Goal: Task Accomplishment & Management: Manage account settings

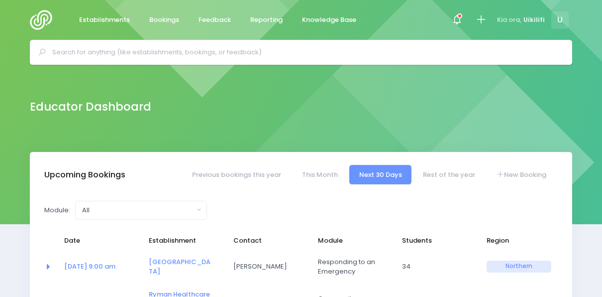
select select "5"
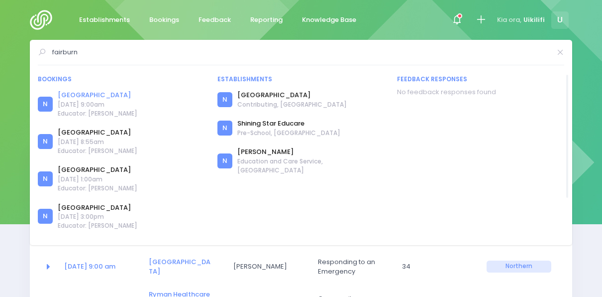
type input "fairburn"
click at [95, 92] on link "[GEOGRAPHIC_DATA]" at bounding box center [98, 95] width 80 height 10
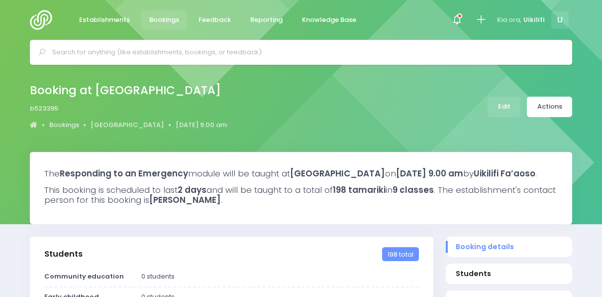
select select "5"
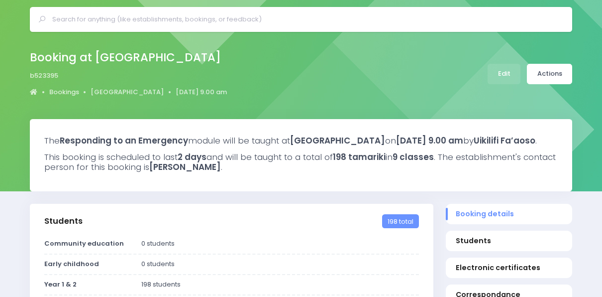
scroll to position [31, 0]
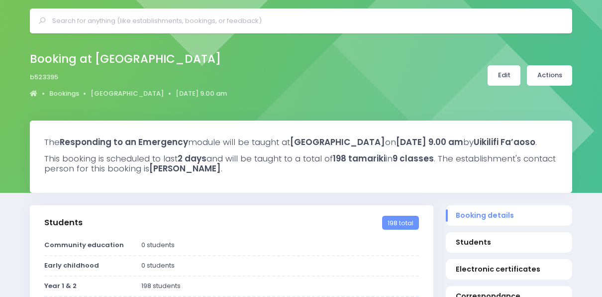
click at [508, 70] on link "Edit" at bounding box center [504, 75] width 33 height 20
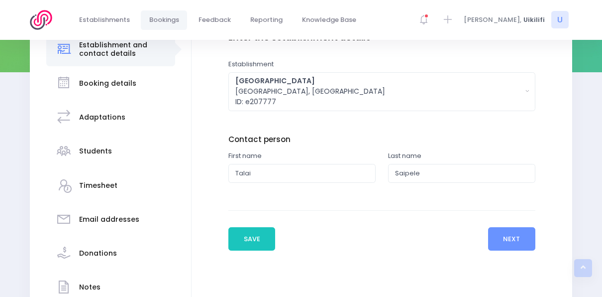
scroll to position [152, 0]
click at [129, 88] on div "Booking details" at bounding box center [107, 83] width 57 height 24
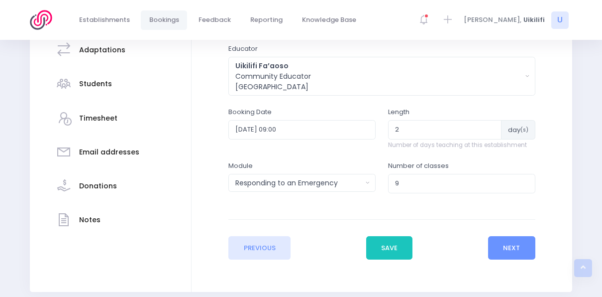
scroll to position [220, 0]
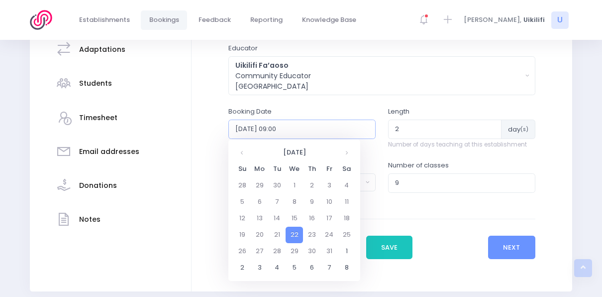
click at [281, 127] on input "2025-10-22 09:00" at bounding box center [302, 128] width 147 height 19
click at [297, 232] on td "22" at bounding box center [294, 235] width 17 height 16
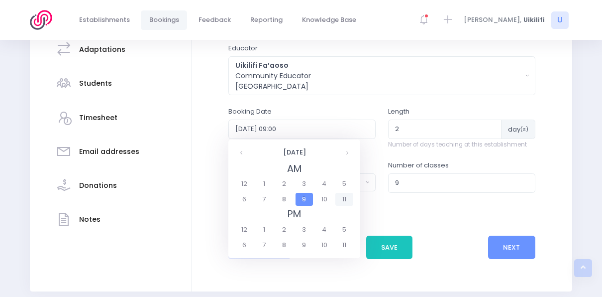
click at [350, 197] on span "11" at bounding box center [344, 199] width 17 height 13
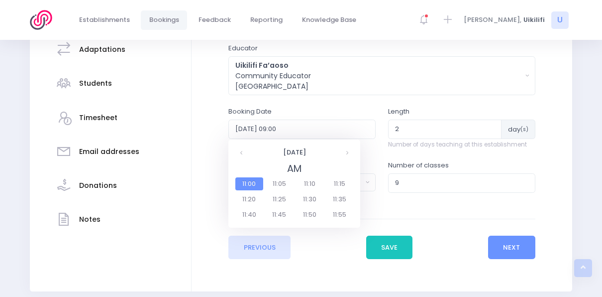
click at [255, 182] on span "11:00" at bounding box center [249, 183] width 28 height 13
type input "2025-10-22 11:00"
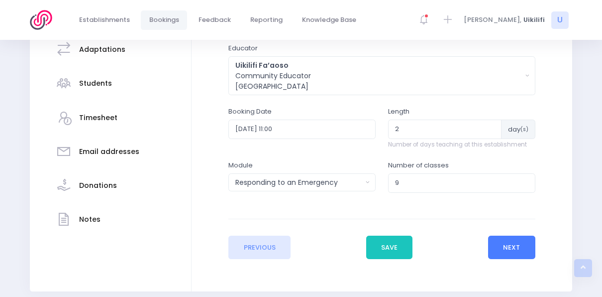
click at [500, 251] on button "Next" at bounding box center [511, 247] width 47 height 24
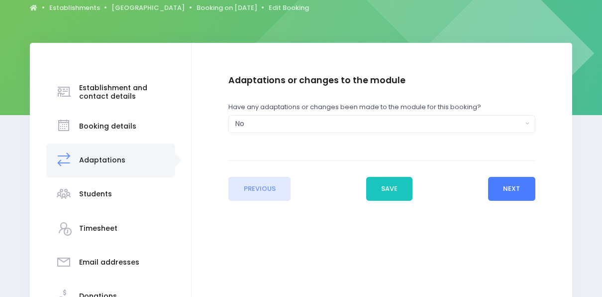
scroll to position [110, 0]
click at [522, 187] on button "Next" at bounding box center [511, 188] width 47 height 24
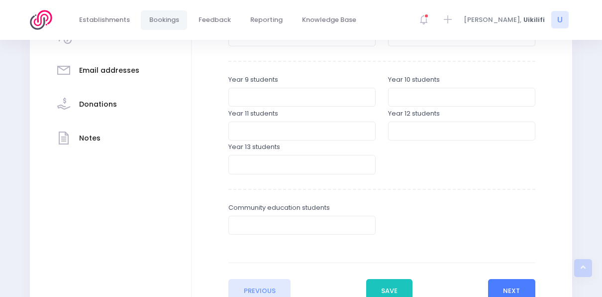
scroll to position [359, 0]
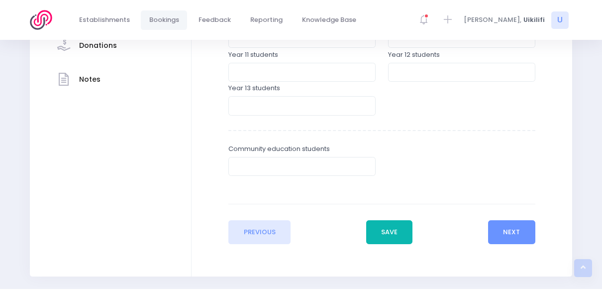
click at [407, 233] on button "Save" at bounding box center [389, 232] width 47 height 24
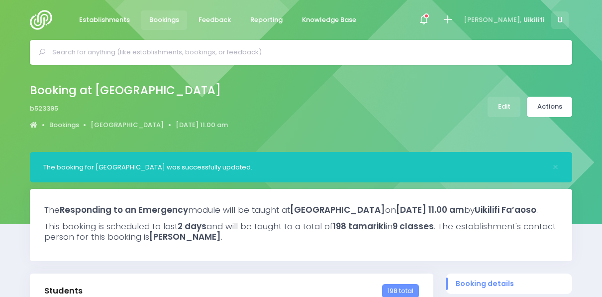
select select "5"
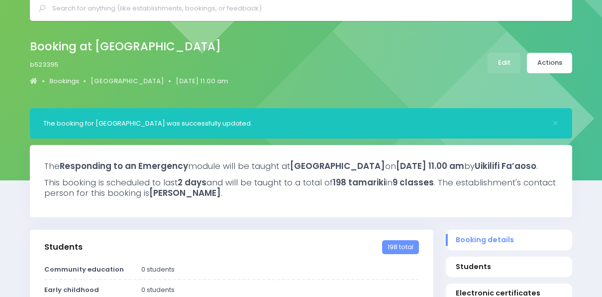
scroll to position [45, 0]
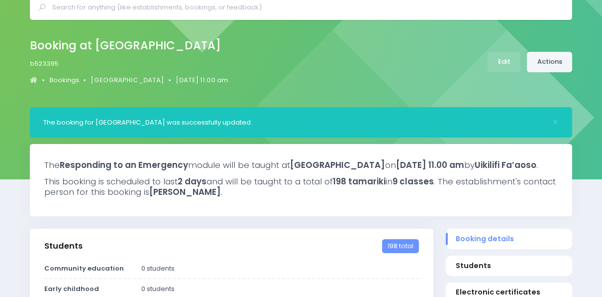
click at [546, 65] on link "Actions" at bounding box center [549, 62] width 45 height 20
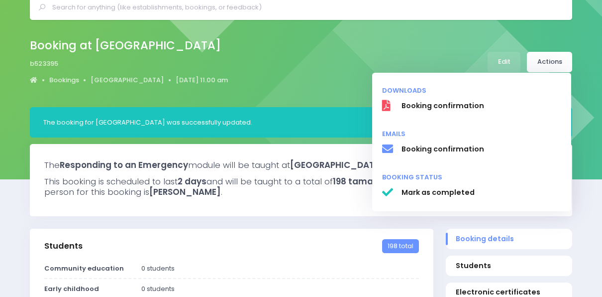
click at [313, 73] on div "Booking at Fairburn School b523395 Bookings Fairburn School 22 October 2025 11.…" at bounding box center [301, 62] width 568 height 52
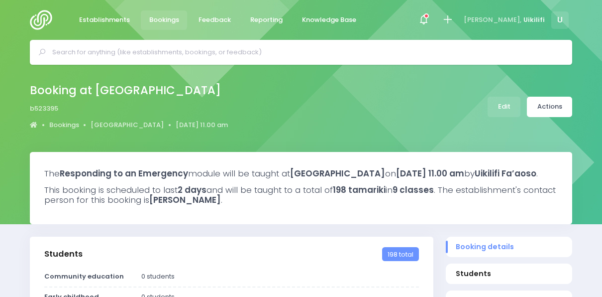
select select "5"
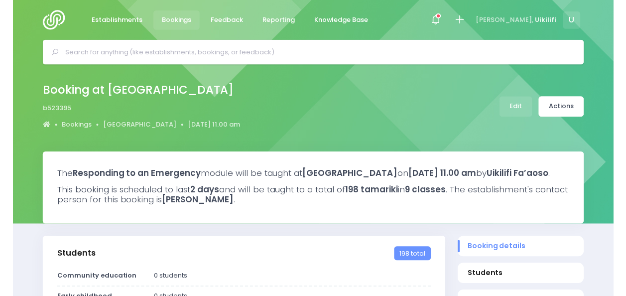
scroll to position [45, 0]
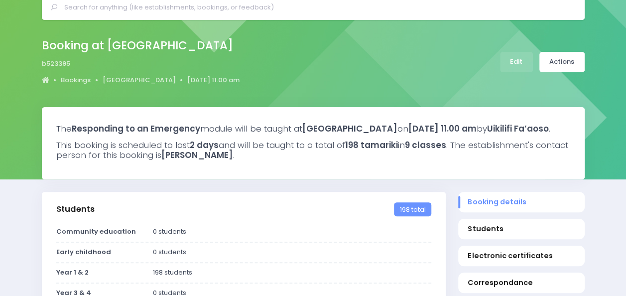
click at [408, 69] on div "Booking at [GEOGRAPHIC_DATA] b523395 Bookings [GEOGRAPHIC_DATA] [DATE] 11.00 am…" at bounding box center [313, 62] width 568 height 52
click at [549, 65] on link "Actions" at bounding box center [561, 62] width 45 height 20
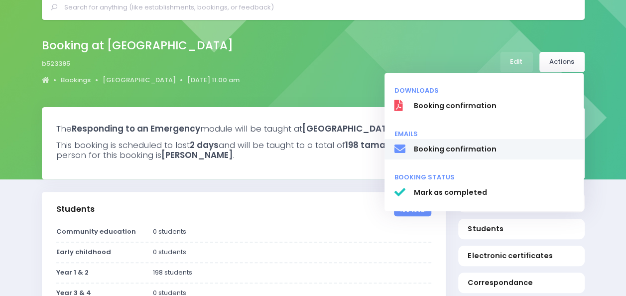
click at [494, 147] on span "Booking confirmation" at bounding box center [493, 149] width 160 height 10
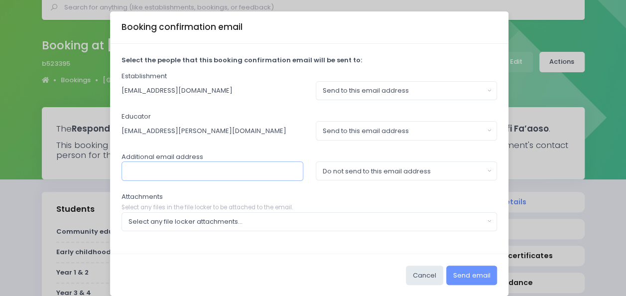
click at [231, 174] on input "text" at bounding box center [212, 170] width 182 height 19
type input "karen.hoskin@stjohn.org,nz"
click at [349, 171] on div "Do not send to this email address" at bounding box center [403, 171] width 161 height 10
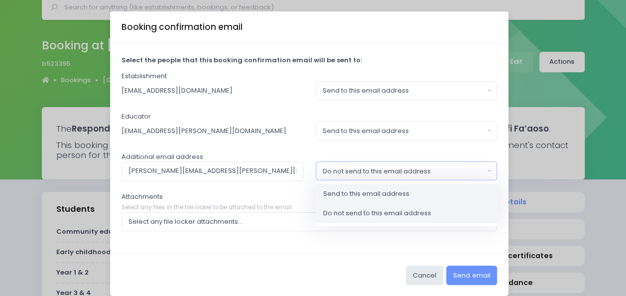
click at [348, 192] on span "Send to this email address" at bounding box center [366, 194] width 86 height 10
select select "send"
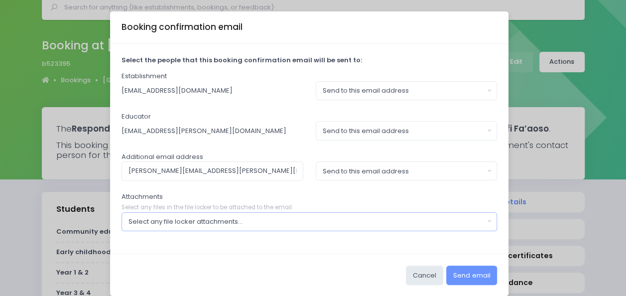
click at [267, 227] on button "Select any file locker attachments..." at bounding box center [309, 221] width 376 height 19
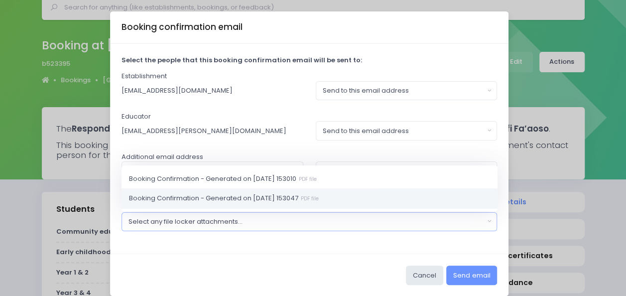
click at [308, 200] on span "Booking Confirmation - Generated on 2025-04-09 153047 PDF file" at bounding box center [224, 198] width 190 height 10
select select "10220"
click at [324, 251] on div "Select the people that this booking confirmation email will be sent to: Establi…" at bounding box center [309, 149] width 398 height 210
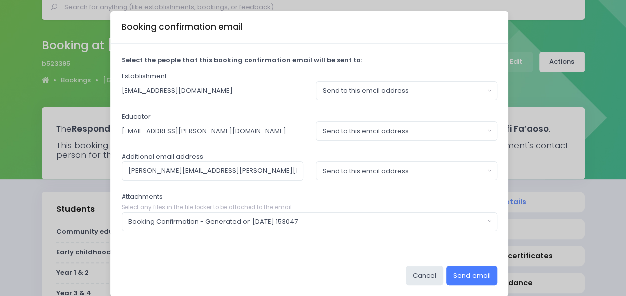
click at [467, 269] on button "Send email" at bounding box center [471, 274] width 51 height 19
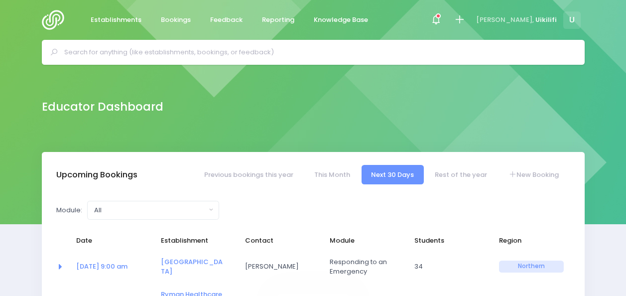
select select "5"
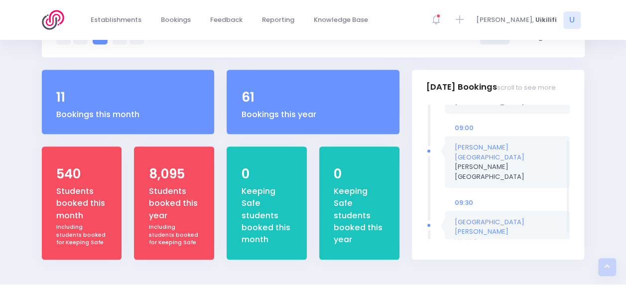
scroll to position [53, 0]
click at [479, 217] on link "[GEOGRAPHIC_DATA][PERSON_NAME]" at bounding box center [490, 226] width 70 height 19
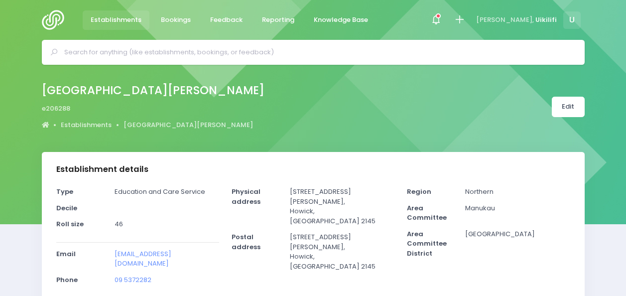
select select "5"
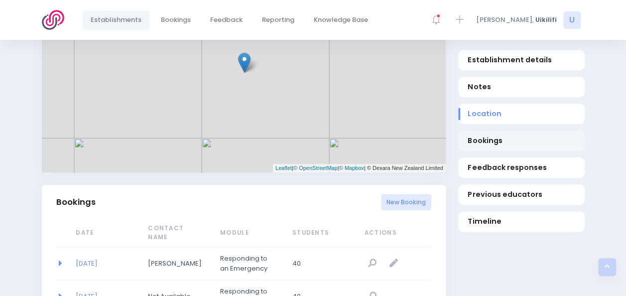
click at [478, 139] on span "Bookings" at bounding box center [520, 140] width 107 height 10
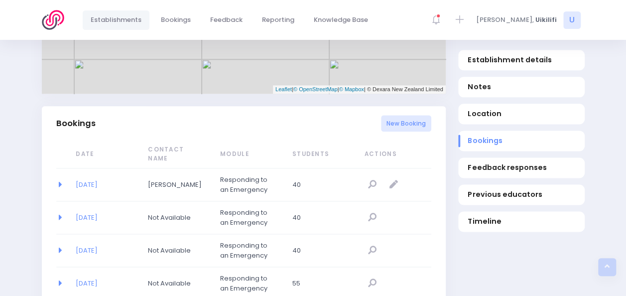
scroll to position [603, 0]
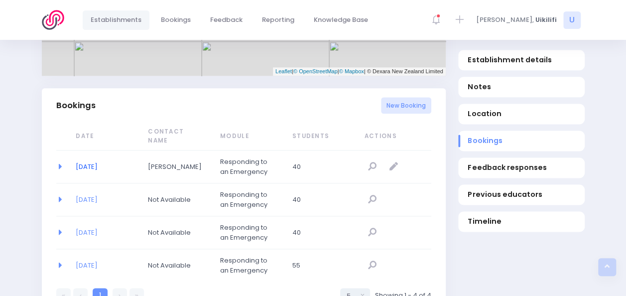
click at [90, 162] on link "[DATE]" at bounding box center [87, 166] width 22 height 9
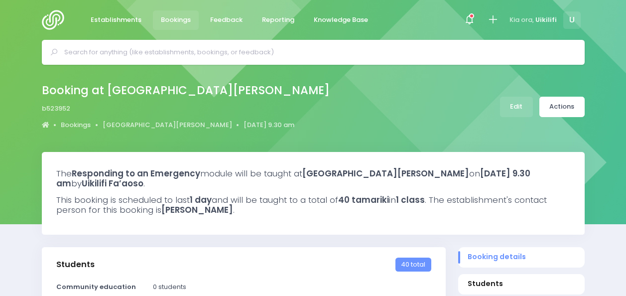
select select "5"
click at [520, 107] on link "Edit" at bounding box center [516, 107] width 33 height 20
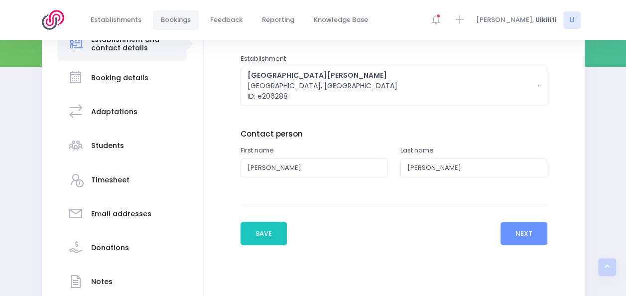
scroll to position [159, 0]
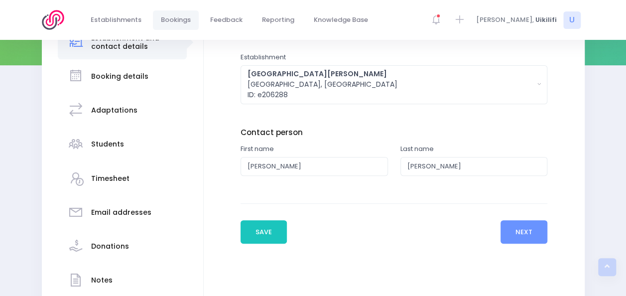
click at [133, 80] on h3 "Booking details" at bounding box center [119, 76] width 57 height 8
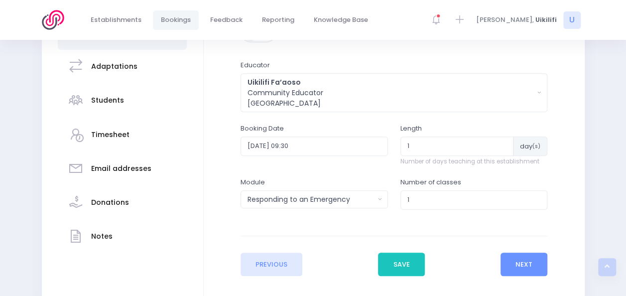
scroll to position [203, 0]
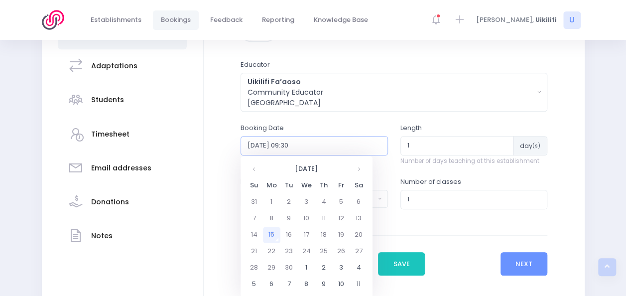
click at [346, 142] on input "[DATE] 09:30" at bounding box center [313, 145] width 147 height 19
click at [325, 236] on td "18" at bounding box center [323, 235] width 17 height 16
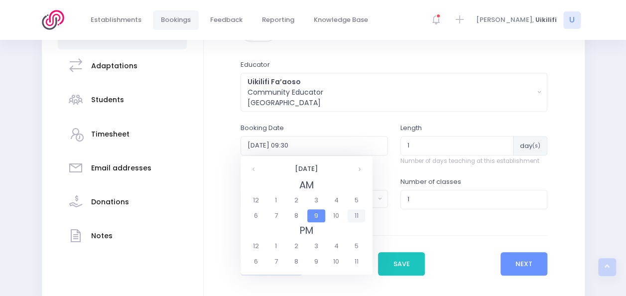
click at [355, 219] on span "11" at bounding box center [355, 215] width 17 height 13
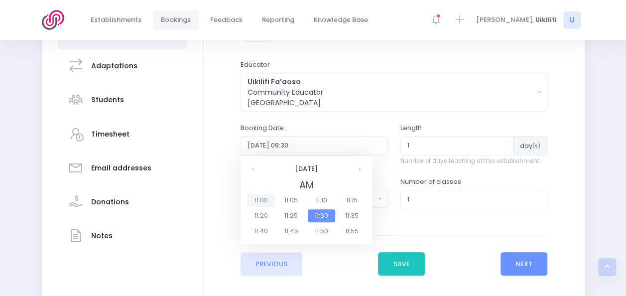
click at [261, 199] on span "11:00" at bounding box center [261, 200] width 28 height 13
type input "2025-09-18 11:00"
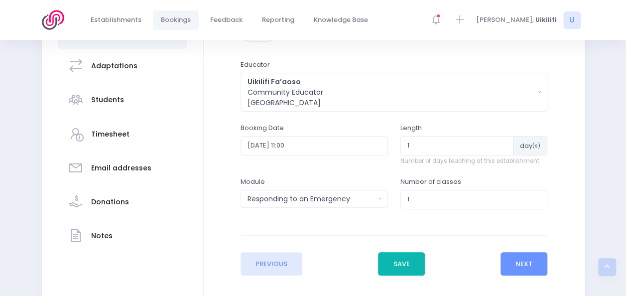
click at [404, 262] on button "Save" at bounding box center [401, 264] width 47 height 24
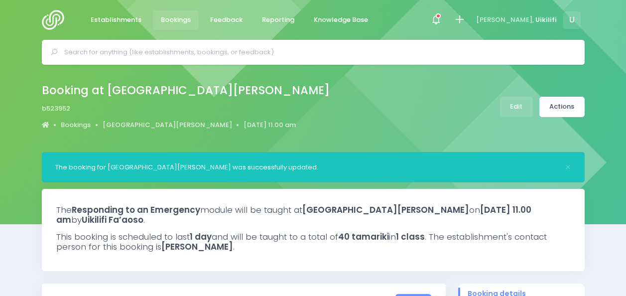
select select "5"
click at [571, 110] on link "Actions" at bounding box center [561, 107] width 45 height 20
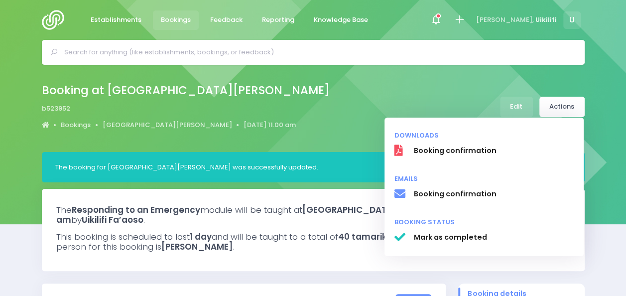
click at [348, 101] on div "Booking at St Andrews Chilton Kindergarten b523952 Bookings St Andrews Chilton …" at bounding box center [313, 107] width 568 height 52
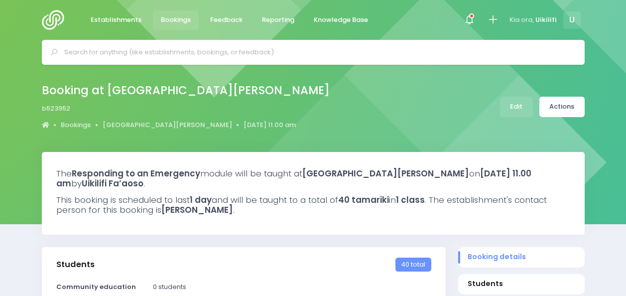
select select "5"
select select
click at [569, 96] on div "Booking at St Andrews Chilton Kindergarten b523952 Bookings St Andrews Chilton …" at bounding box center [313, 107] width 568 height 52
click at [568, 102] on link "Actions" at bounding box center [561, 107] width 45 height 20
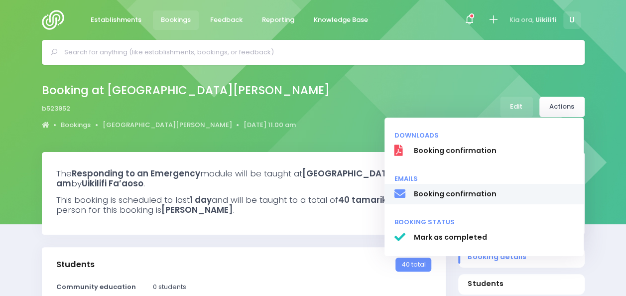
click at [484, 202] on link "Booking confirmation" at bounding box center [483, 194] width 199 height 21
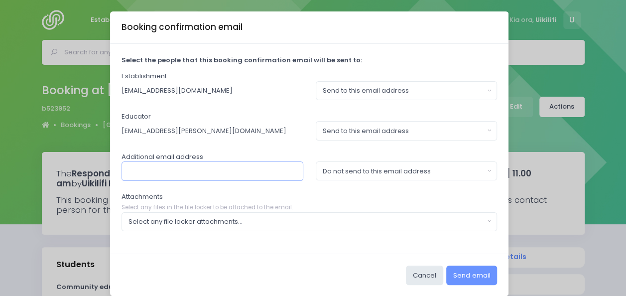
click at [253, 172] on input "text" at bounding box center [212, 170] width 182 height 19
type input "karen.hoskin@stjohn.org,nz"
click at [351, 172] on div "Do not send to this email address" at bounding box center [403, 171] width 161 height 10
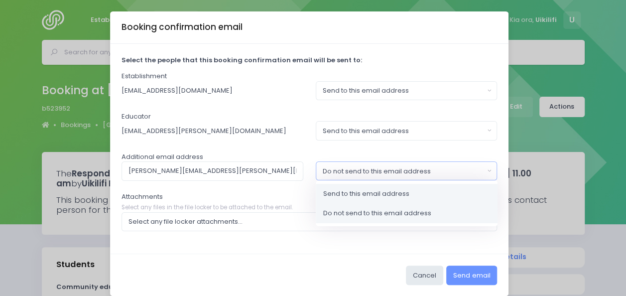
click at [349, 189] on span "Send to this email address" at bounding box center [366, 194] width 86 height 10
select select "send"
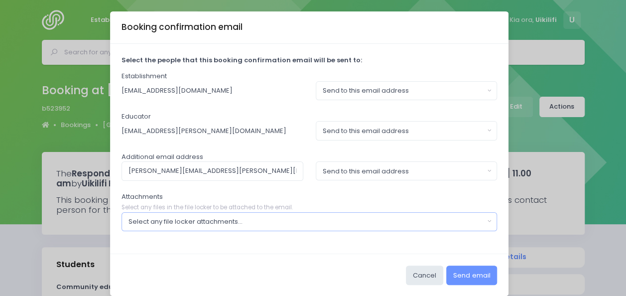
click at [343, 222] on div "Select any file locker attachments..." at bounding box center [305, 222] width 355 height 10
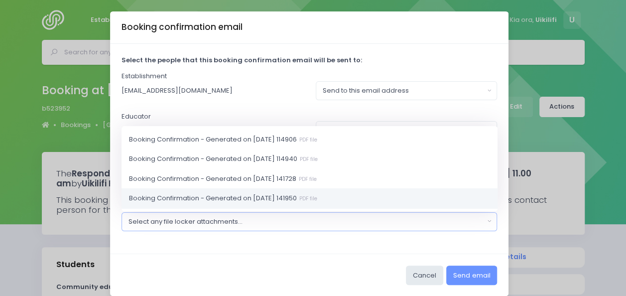
click at [317, 193] on span "Booking Confirmation - Generated on 2025-07-31 141950 PDF file" at bounding box center [223, 198] width 188 height 10
select select "10962"
click at [366, 266] on div "Cancel Send email" at bounding box center [309, 274] width 398 height 42
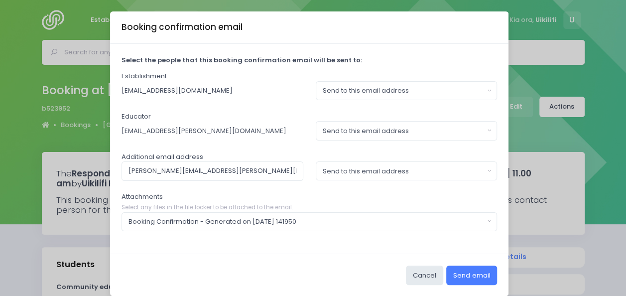
click at [472, 281] on button "Send email" at bounding box center [471, 274] width 51 height 19
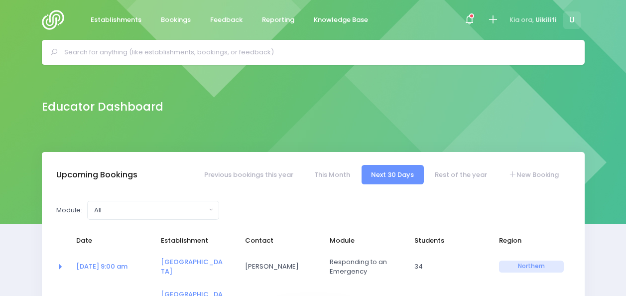
select select "5"
click at [196, 56] on input "text" at bounding box center [317, 52] width 506 height 15
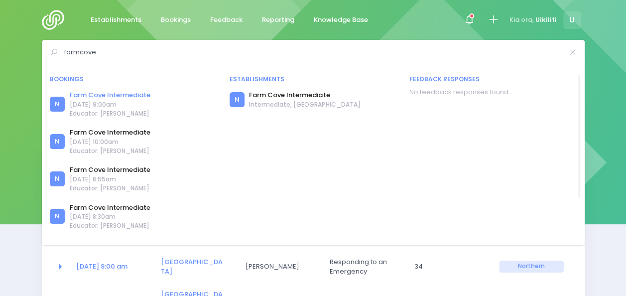
type input "farmcove"
click at [136, 91] on link "Farm Cove Intermediate" at bounding box center [110, 95] width 81 height 10
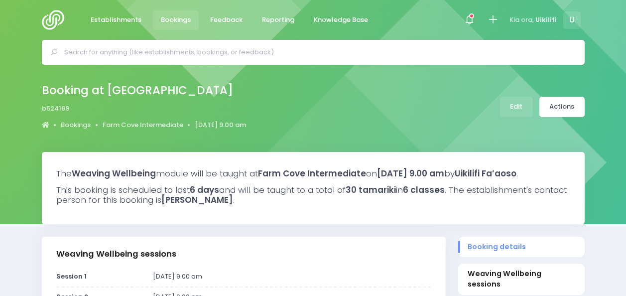
select select "5"
click at [127, 126] on link "Farm Cove Intermediate" at bounding box center [143, 125] width 81 height 10
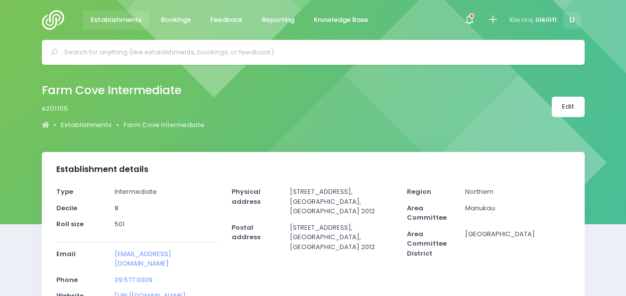
select select "5"
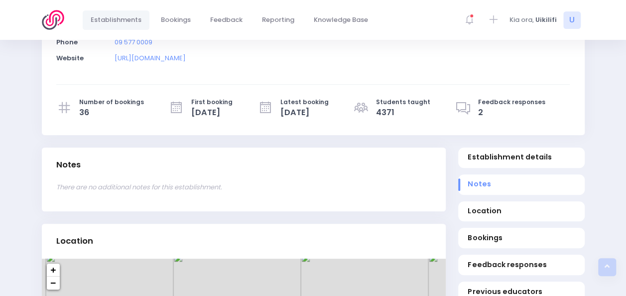
scroll to position [238, 0]
click at [483, 232] on span "Bookings" at bounding box center [520, 237] width 107 height 10
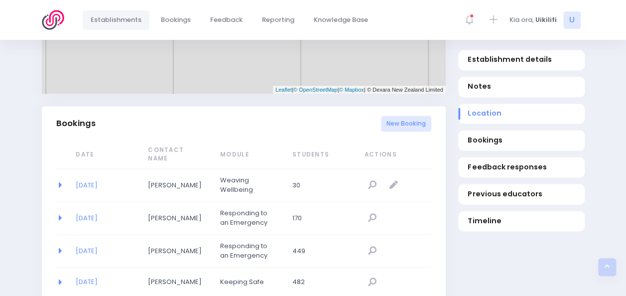
scroll to position [601, 0]
click at [98, 213] on link "[DATE]" at bounding box center [87, 217] width 22 height 9
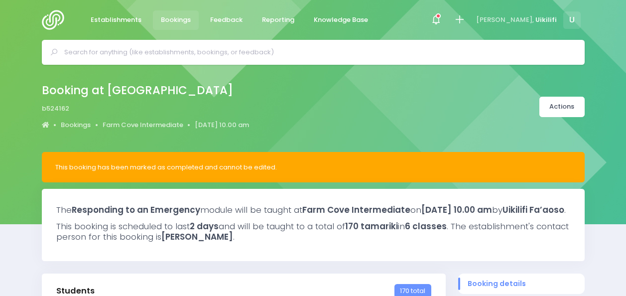
select select "5"
click at [123, 56] on input "text" at bounding box center [317, 52] width 506 height 15
click at [55, 21] on img at bounding box center [56, 20] width 28 height 20
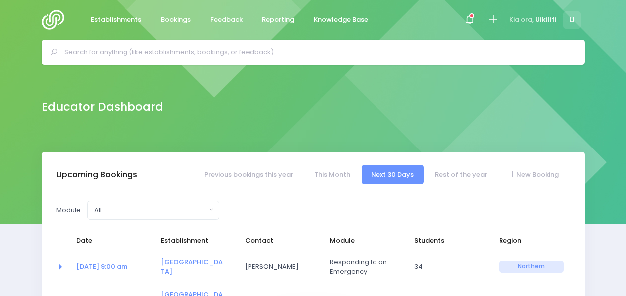
select select "5"
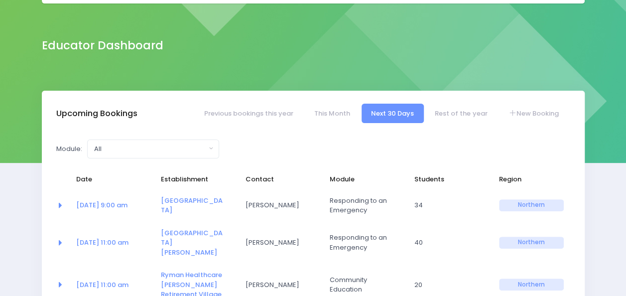
scroll to position [58, 0]
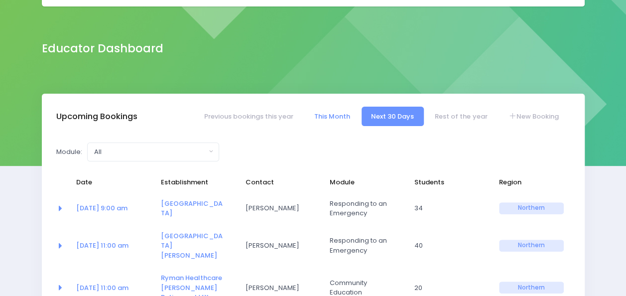
click at [341, 113] on link "This Month" at bounding box center [331, 116] width 55 height 19
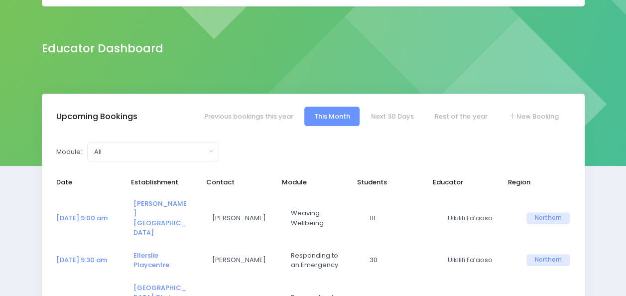
select select "5"
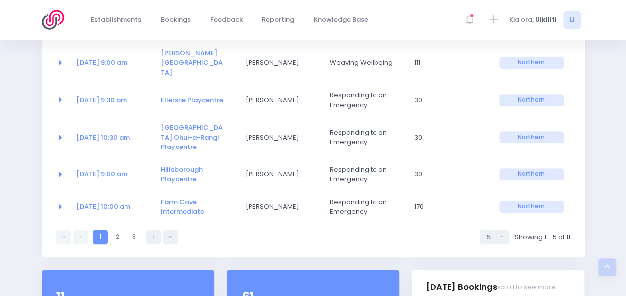
scroll to position [209, 0]
click at [182, 197] on link "Farm Cove Intermediate" at bounding box center [182, 206] width 43 height 19
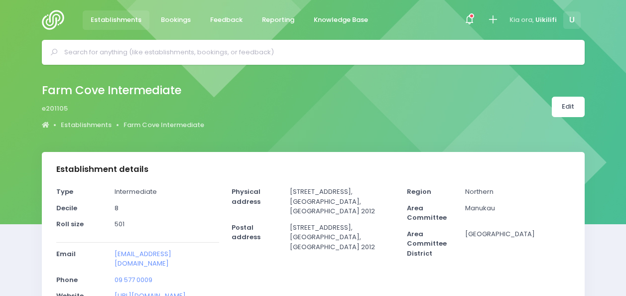
select select "5"
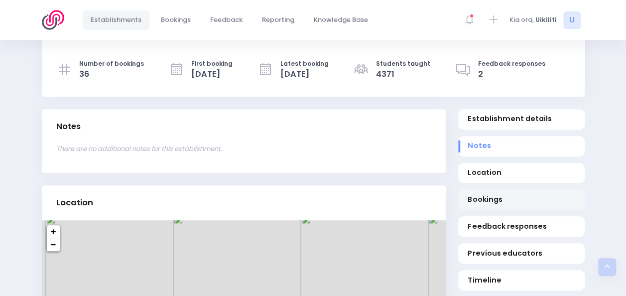
click at [481, 194] on span "Bookings" at bounding box center [520, 199] width 107 height 10
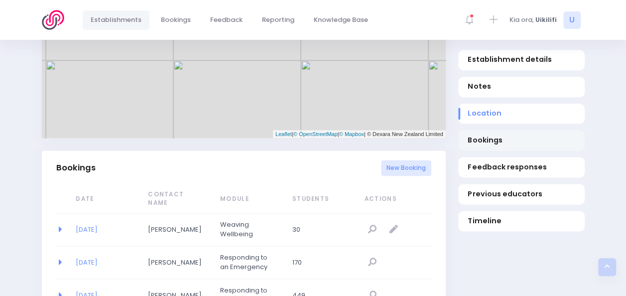
scroll to position [647, 0]
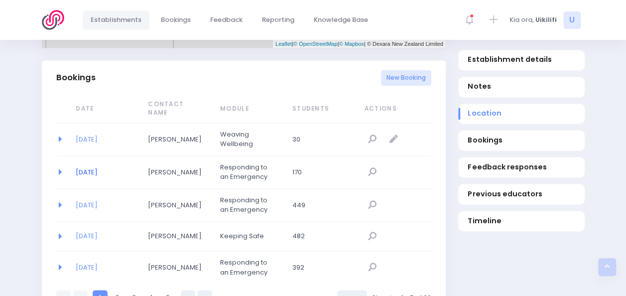
click at [98, 167] on link "[DATE]" at bounding box center [87, 171] width 22 height 9
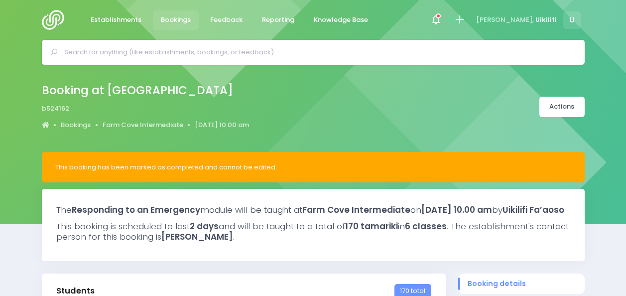
select select "5"
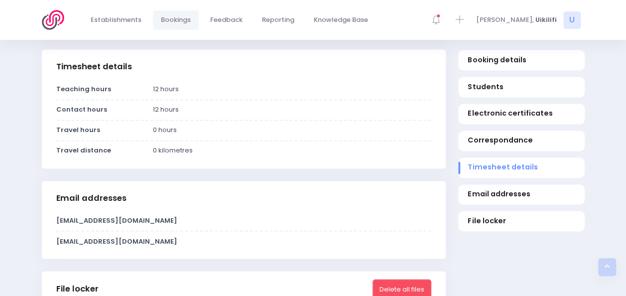
scroll to position [711, 0]
click at [490, 139] on span "Correspondance" at bounding box center [520, 140] width 107 height 10
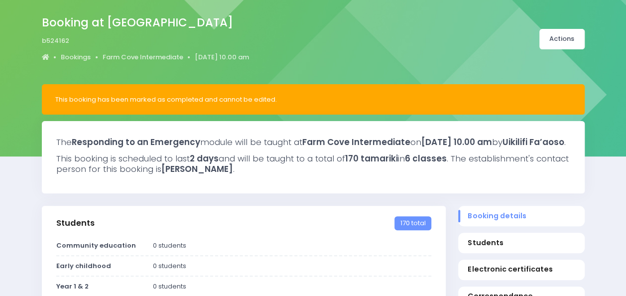
scroll to position [68, 0]
